Goal: Information Seeking & Learning: Learn about a topic

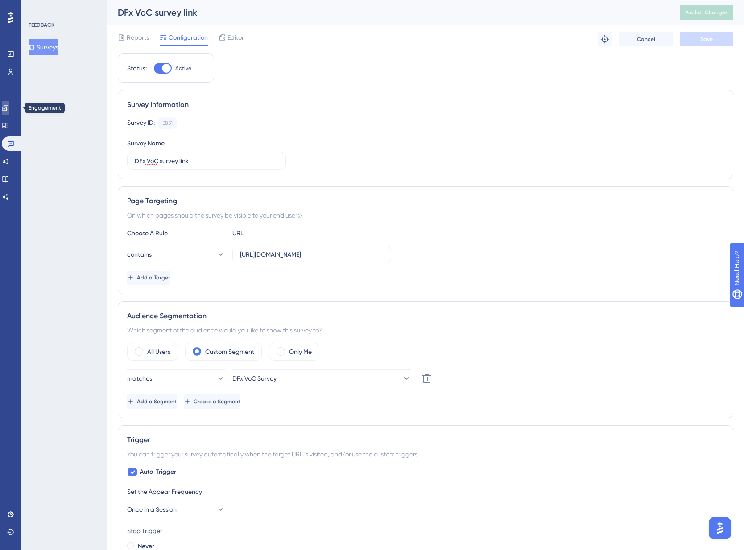
click at [8, 108] on icon at bounding box center [5, 108] width 6 height 6
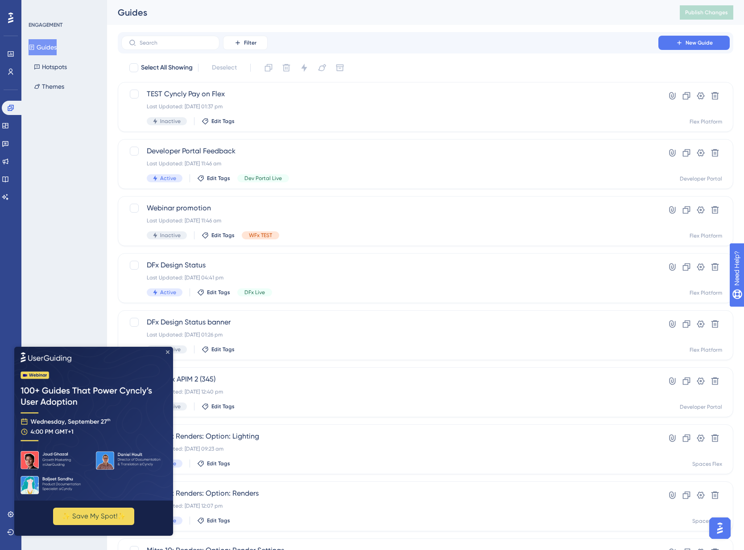
click at [169, 352] on icon "Close Preview" at bounding box center [168, 352] width 4 height 4
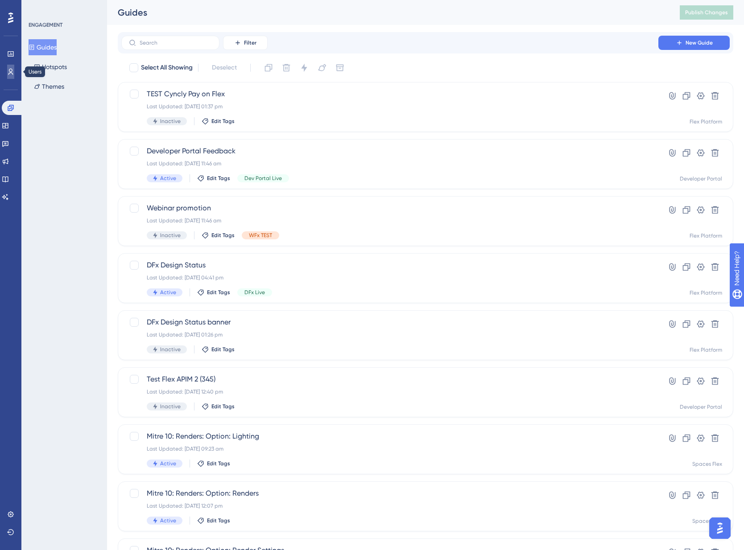
click at [9, 73] on icon at bounding box center [10, 71] width 7 height 7
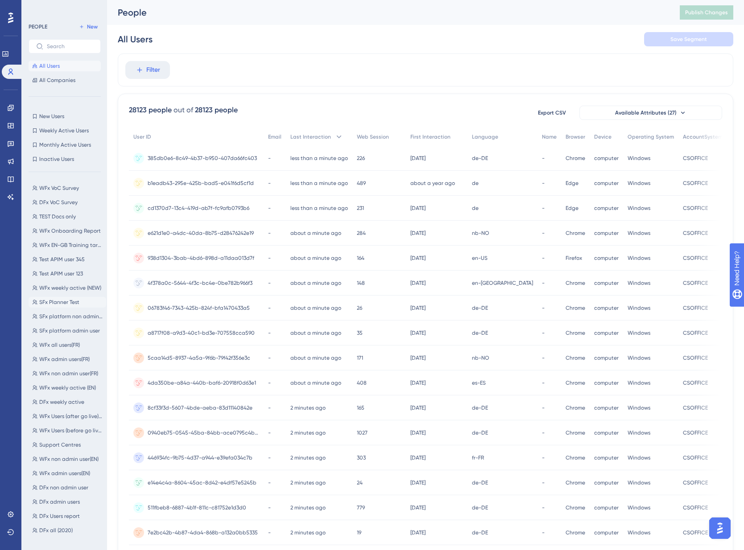
click at [64, 303] on span "SFx Planner Test" at bounding box center [59, 302] width 40 height 7
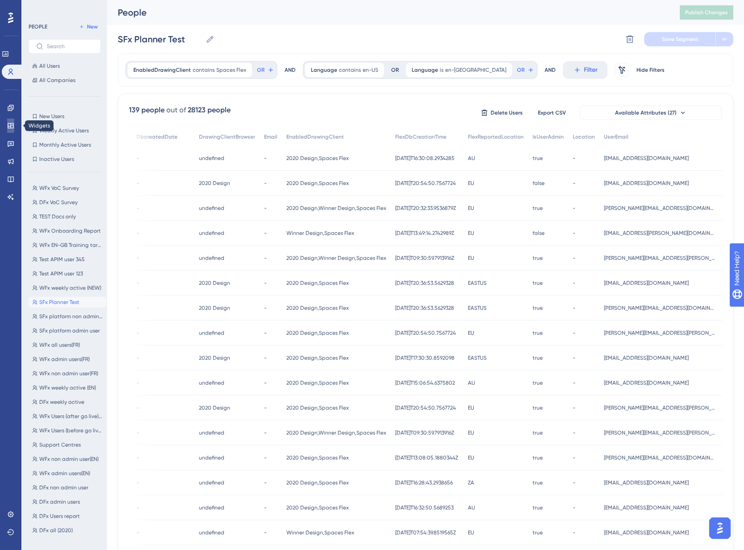
click at [10, 123] on icon at bounding box center [10, 125] width 7 height 7
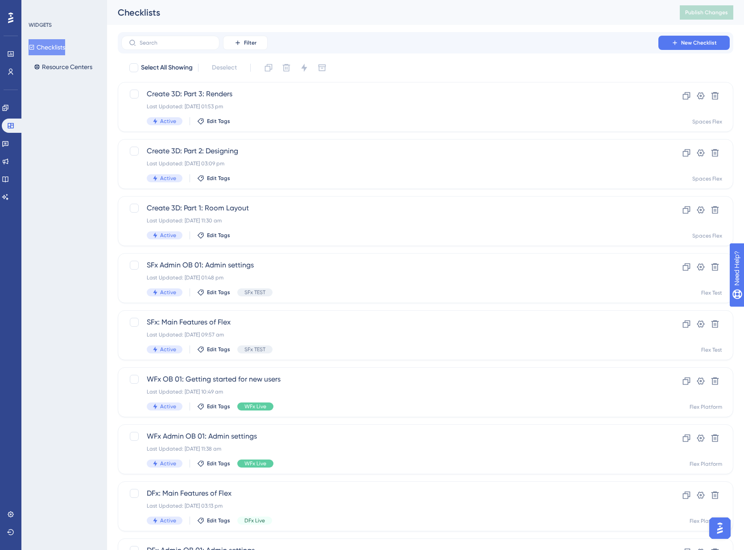
click at [58, 44] on button "Checklists" at bounding box center [47, 47] width 37 height 16
click at [155, 45] on input "text" at bounding box center [176, 43] width 72 height 6
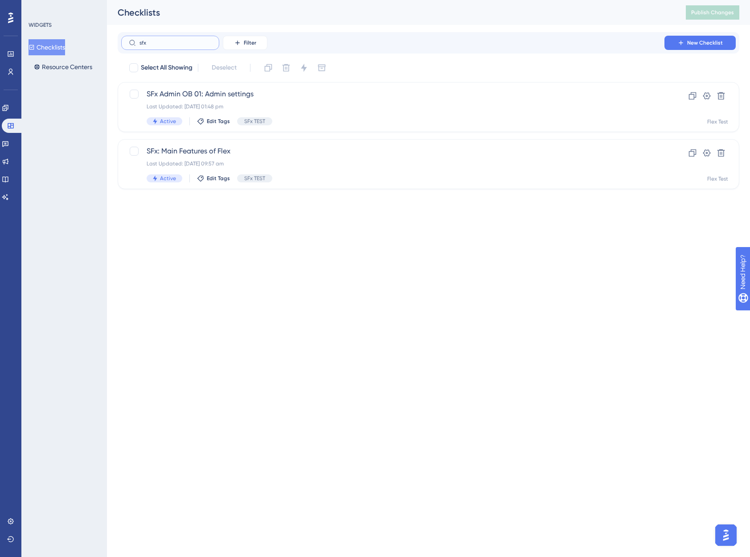
type input "sfxx"
checkbox input "true"
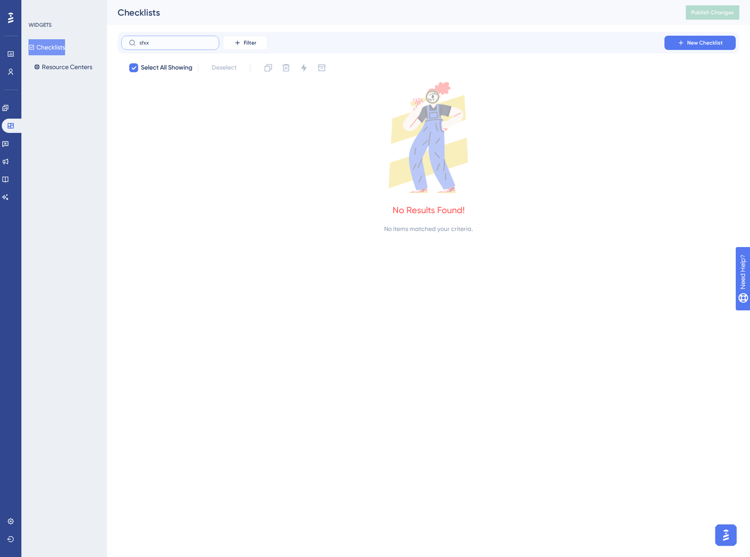
type input "sfx"
checkbox input "false"
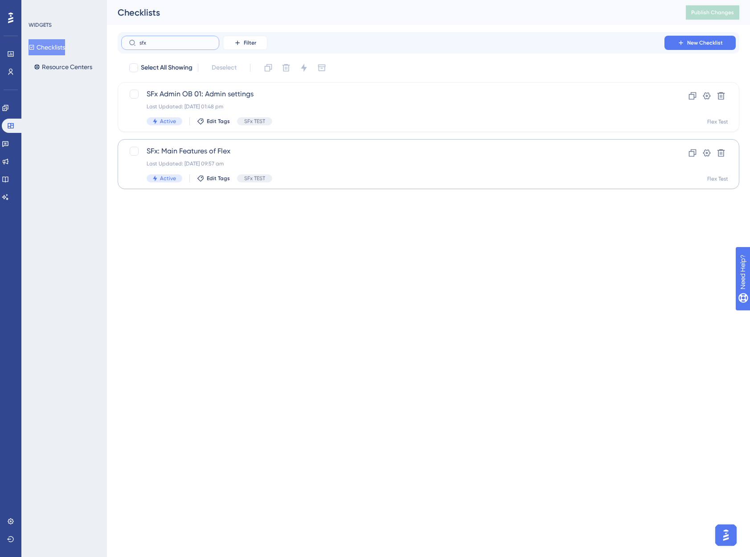
type input "sfx"
click at [355, 157] on div "SFx: Main Features of Flex Last Updated: [DATE] 09:57 am Active Edit Tags SFx T…" at bounding box center [393, 164] width 493 height 37
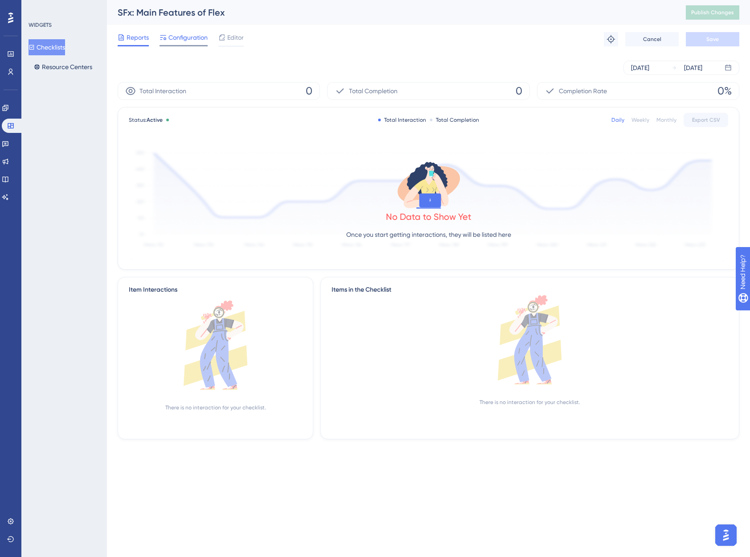
click at [187, 39] on span "Configuration" at bounding box center [188, 37] width 39 height 11
click at [57, 47] on button "Checklists" at bounding box center [47, 47] width 37 height 16
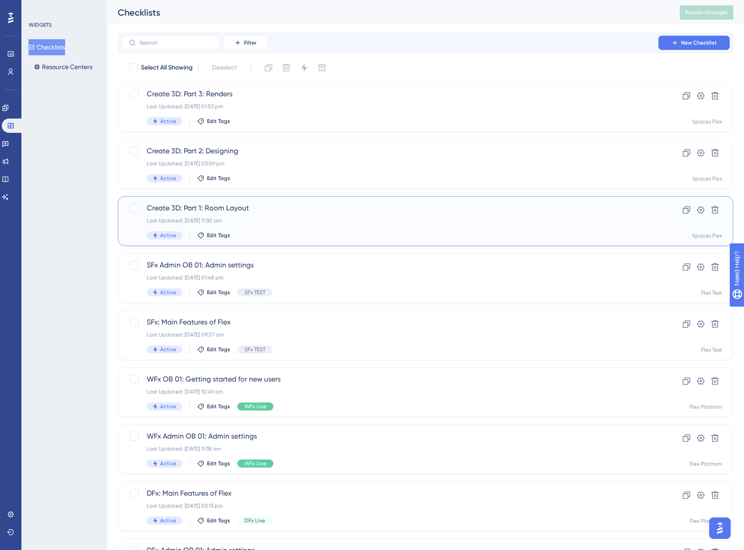
click at [253, 206] on span "Create 3D: Part 1: Room Layout" at bounding box center [390, 208] width 486 height 11
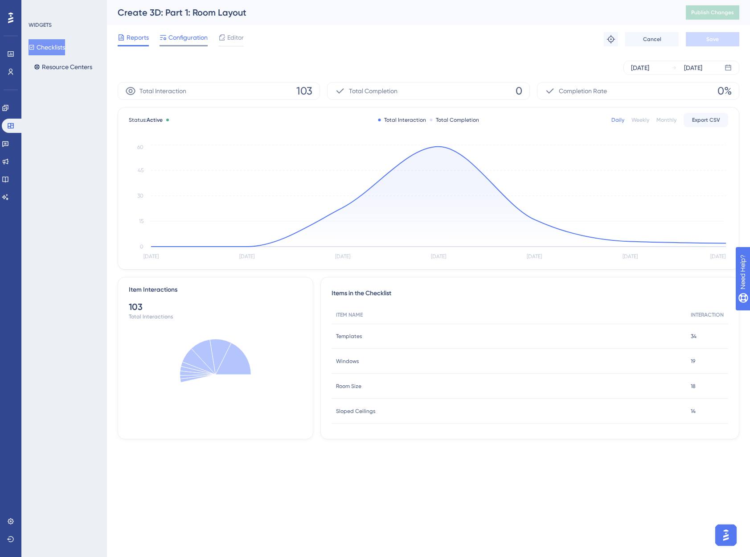
click at [181, 33] on span "Configuration" at bounding box center [188, 37] width 39 height 11
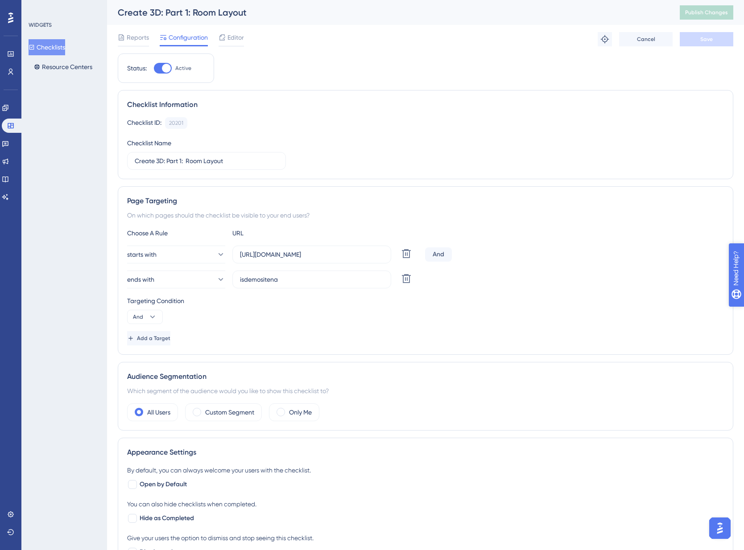
drag, startPoint x: 1464, startPoint y: 569, endPoint x: 773, endPoint y: 314, distance: 736.7
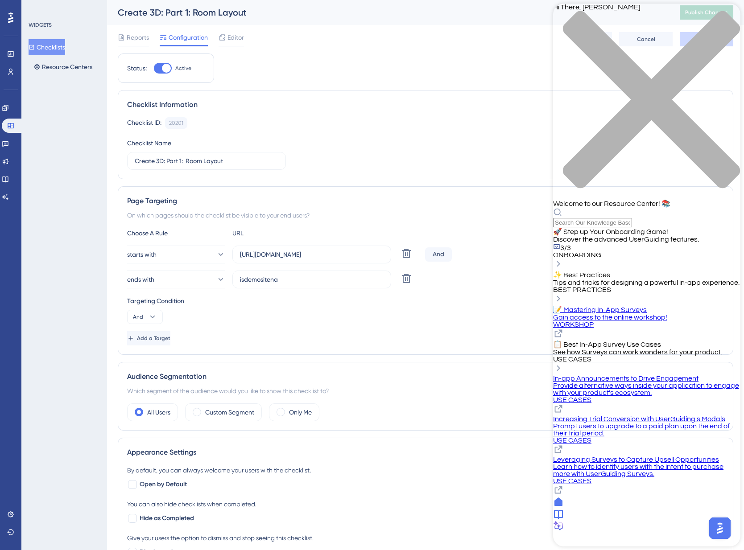
click at [643, 208] on div "Resource Center Header" at bounding box center [646, 218] width 187 height 20
click at [645, 53] on div "Hi There, [PERSON_NAME] 👋 Welcome to our Resource Center! 📚" at bounding box center [646, 116] width 187 height 224
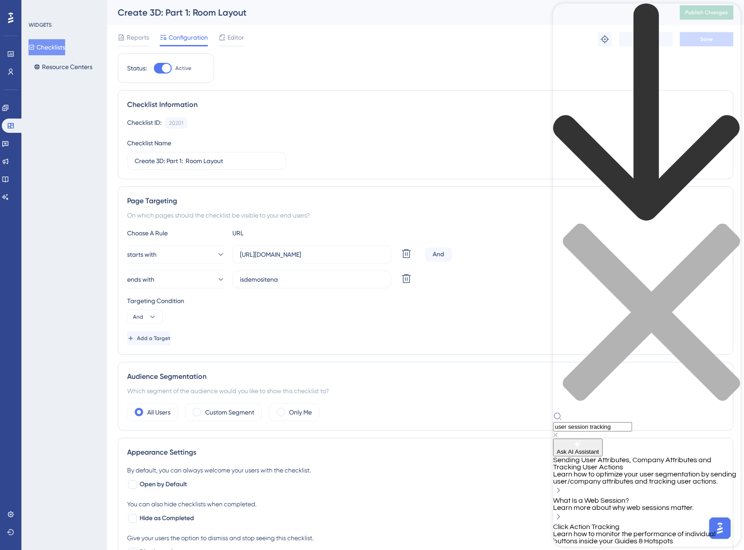
drag, startPoint x: 651, startPoint y: 43, endPoint x: 558, endPoint y: 33, distance: 93.2
click at [558, 33] on div "user session tracking" at bounding box center [646, 221] width 187 height 435
drag, startPoint x: 675, startPoint y: 45, endPoint x: 474, endPoint y: 33, distance: 201.0
click at [553, 33] on html "tracking anonymous users Ask AI Assistant Sending User Attributes, Company Attr…" at bounding box center [646, 547] width 187 height 1086
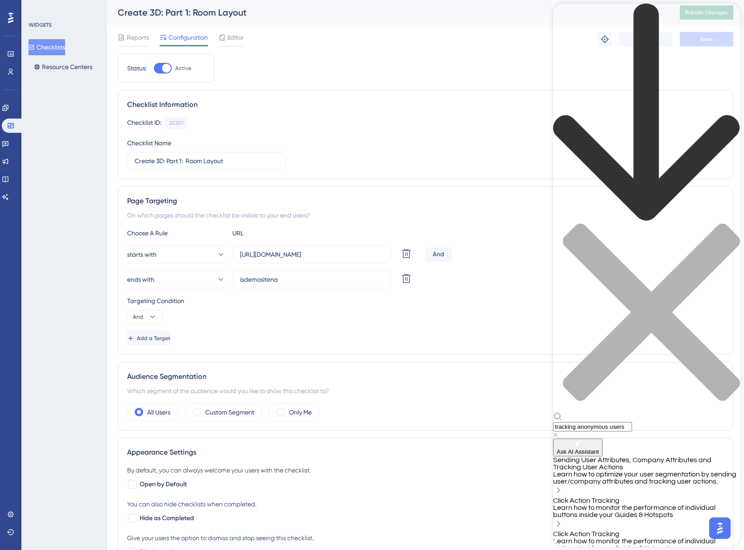
click at [632, 422] on input "tracking anonymous users" at bounding box center [592, 426] width 79 height 9
click at [599, 412] on div "tracking anonymous users" at bounding box center [646, 425] width 187 height 27
click at [600, 422] on input "tracking anonymous users" at bounding box center [592, 426] width 79 height 9
click at [601, 422] on input "tracking anonymous users" at bounding box center [592, 426] width 79 height 9
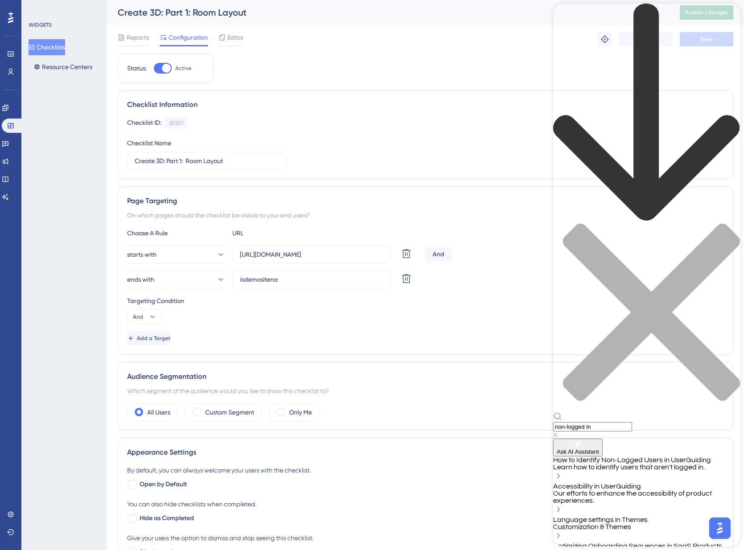
type input "non-logged in"
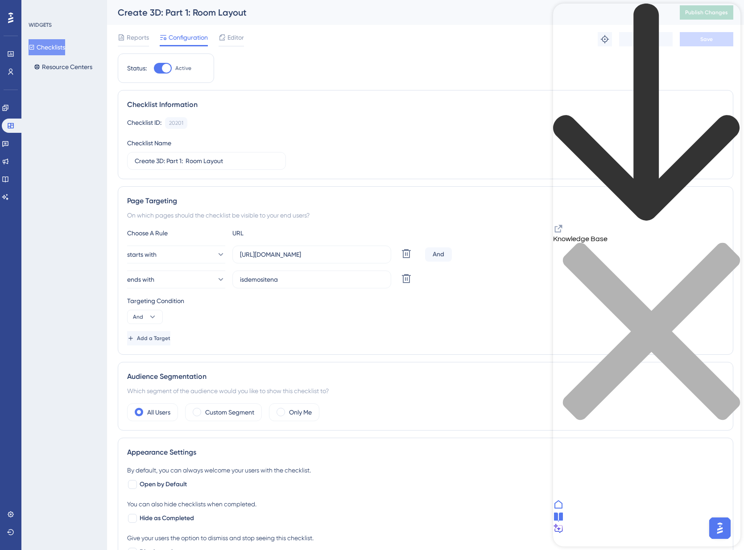
click at [726, 243] on icon "close resource center" at bounding box center [651, 331] width 177 height 177
